Goal: Task Accomplishment & Management: Manage account settings

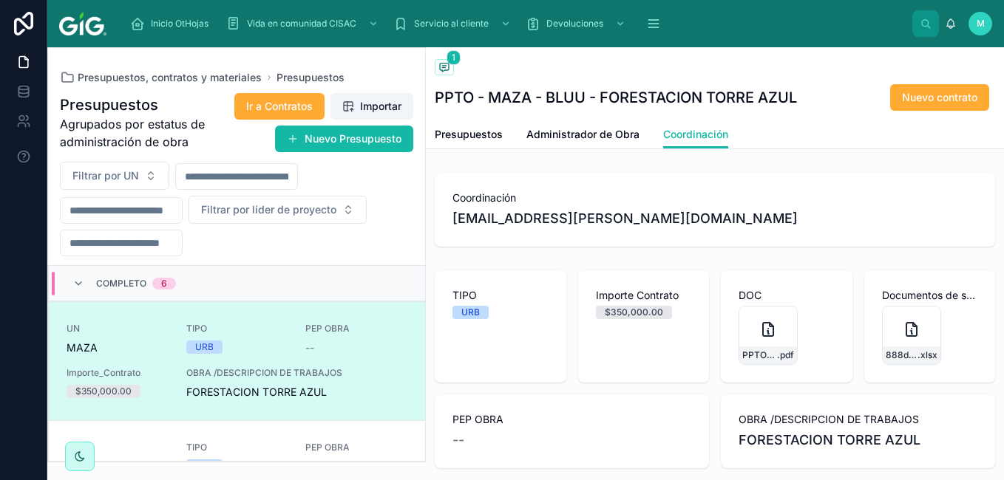
scroll to position [4, 0]
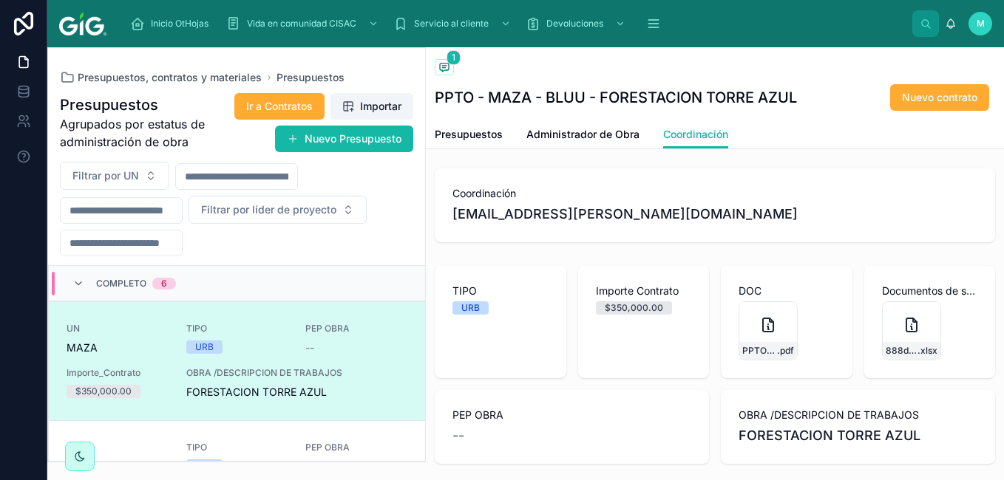
click at [983, 17] on div "M" at bounding box center [980, 24] width 24 height 24
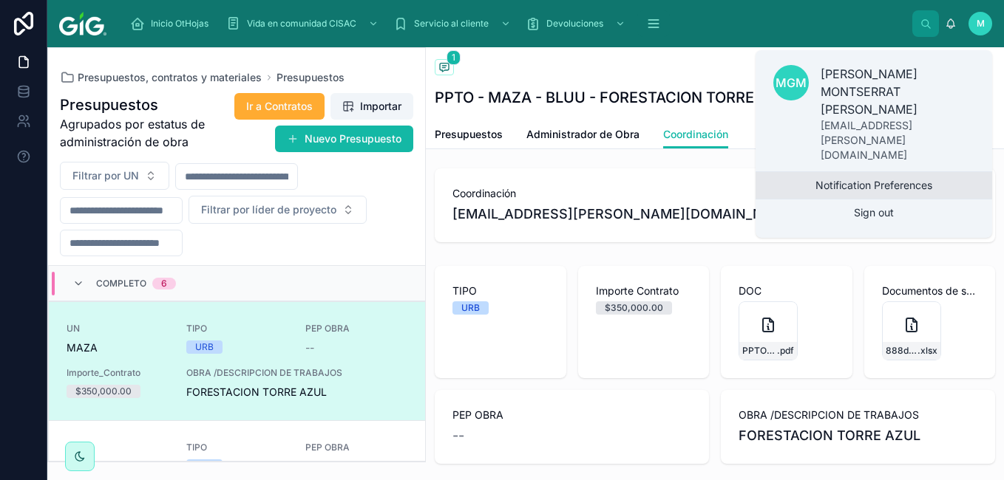
click at [915, 172] on button "Notification Preferences" at bounding box center [873, 185] width 236 height 27
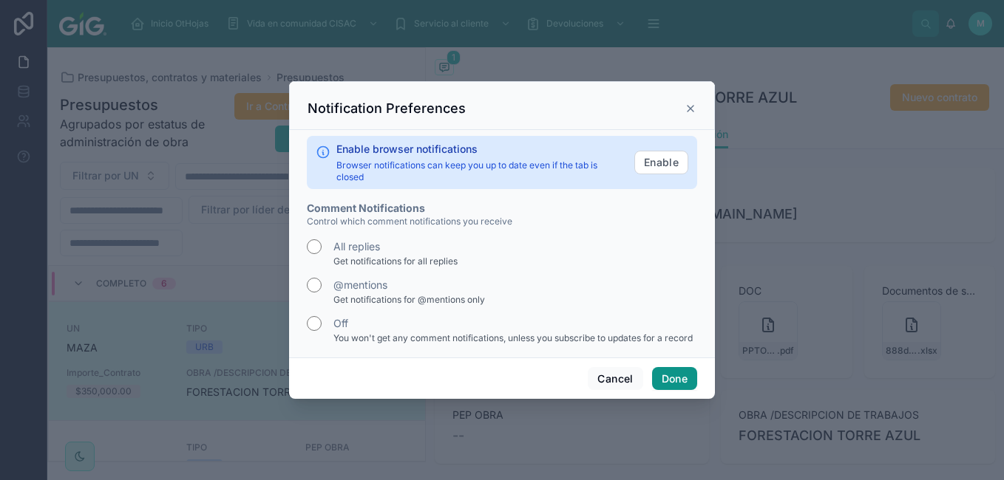
click at [668, 372] on button "Done" at bounding box center [674, 379] width 45 height 24
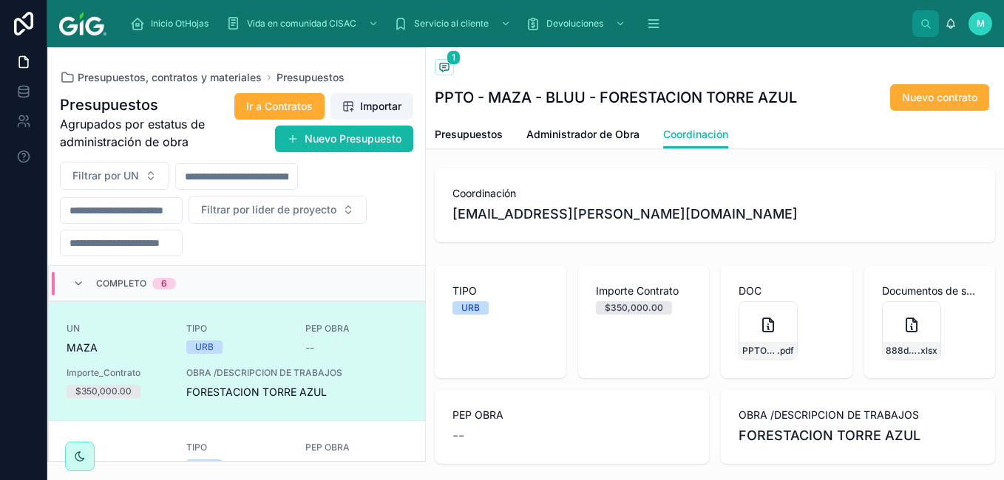
click at [980, 27] on span "M" at bounding box center [980, 24] width 8 height 12
click at [695, 61] on div "Back to Presupuestos Presupuestos 1" at bounding box center [715, 68] width 560 height 18
click at [450, 63] on span "1" at bounding box center [453, 57] width 14 height 15
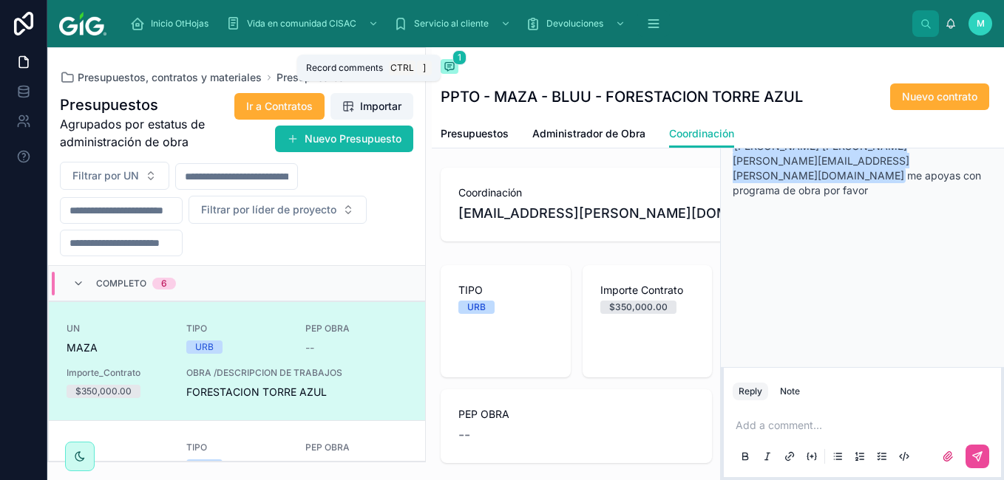
click at [460, 57] on span "1" at bounding box center [459, 57] width 14 height 15
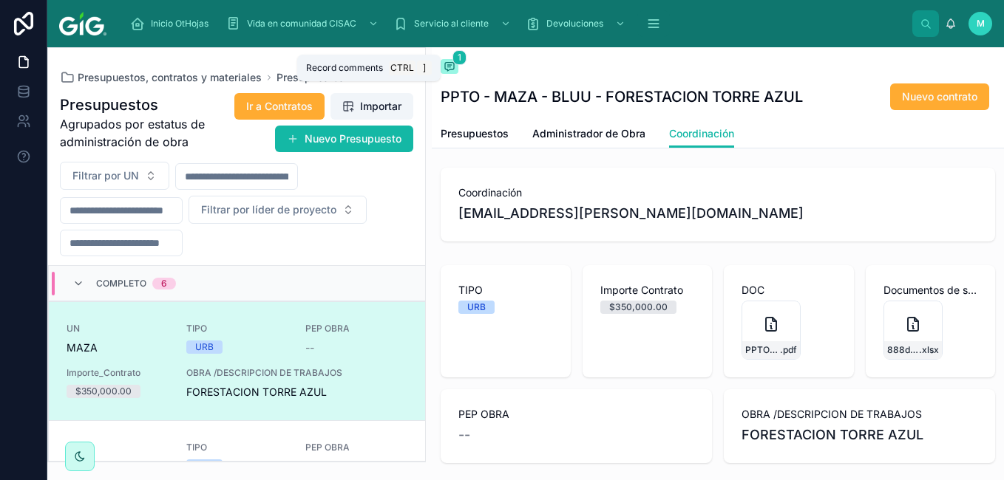
click at [460, 57] on span "1" at bounding box center [459, 57] width 14 height 15
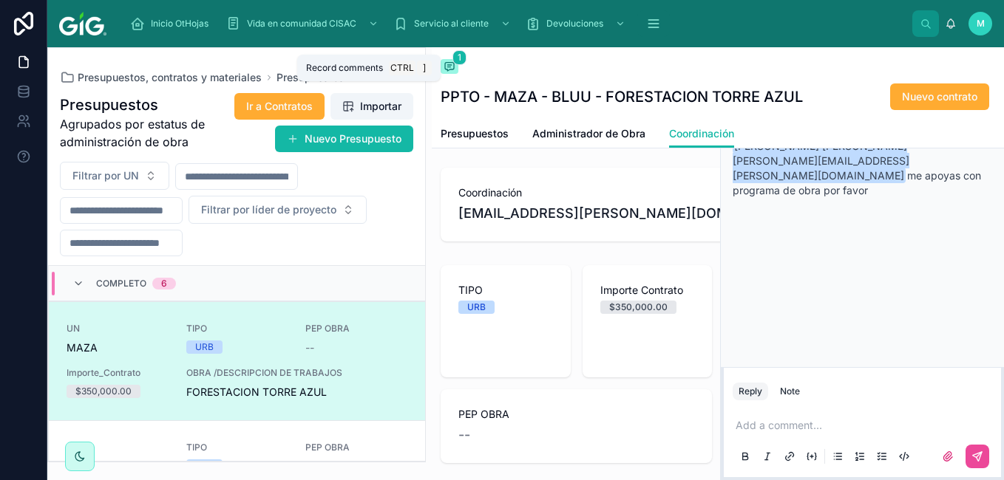
click at [460, 57] on span "1" at bounding box center [459, 57] width 14 height 15
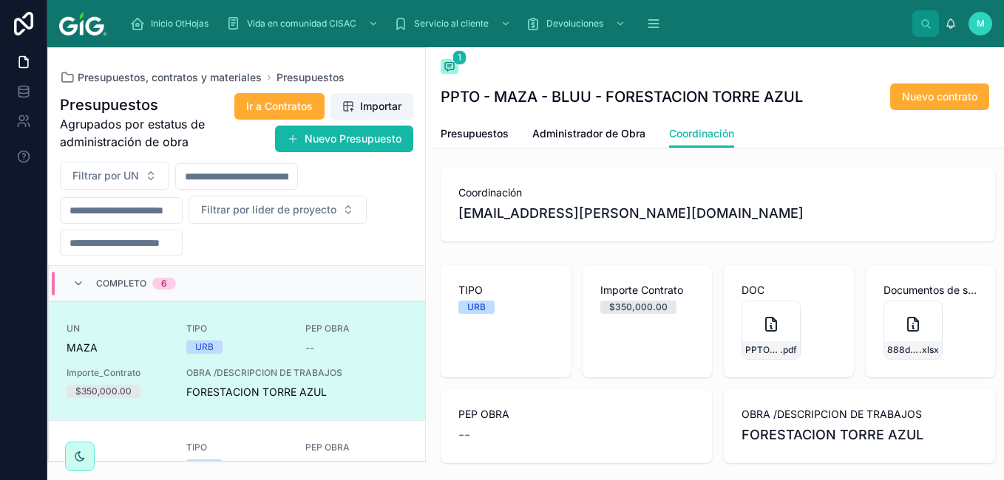
click at [974, 26] on div "M" at bounding box center [980, 24] width 24 height 24
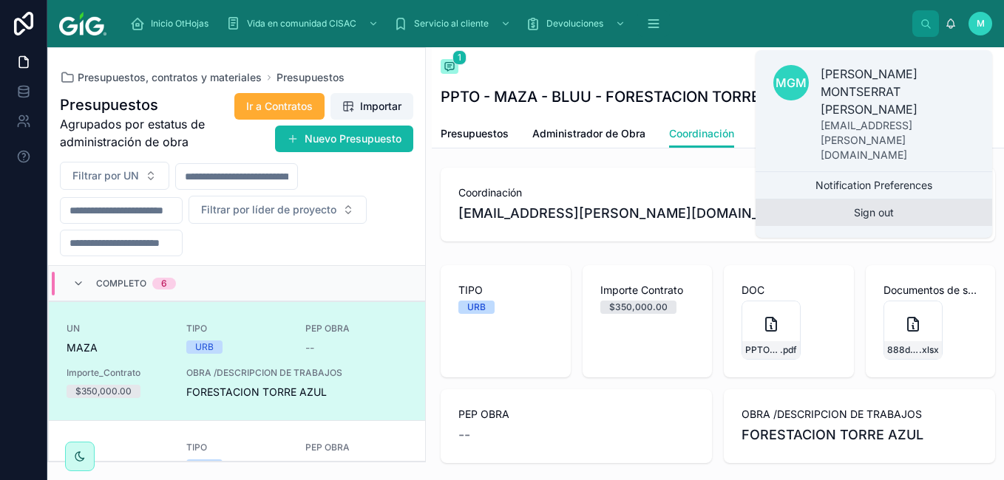
click at [899, 200] on button "Sign out" at bounding box center [873, 213] width 236 height 27
